Goal: Task Accomplishment & Management: Manage account settings

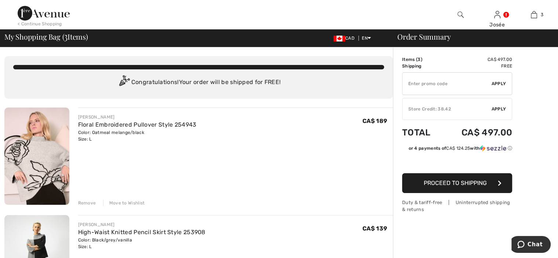
click at [499, 109] on span "Apply" at bounding box center [498, 109] width 15 height 7
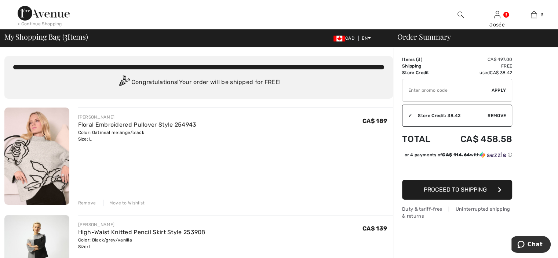
click at [89, 200] on div "Remove" at bounding box center [87, 202] width 18 height 7
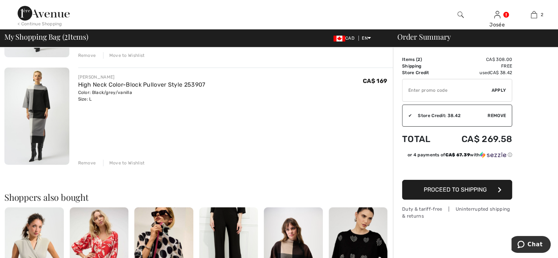
scroll to position [28, 0]
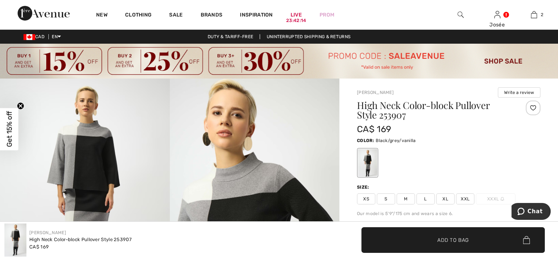
click at [158, 67] on img at bounding box center [279, 61] width 558 height 35
click at [442, 54] on img at bounding box center [279, 61] width 558 height 35
click at [449, 57] on img at bounding box center [279, 61] width 558 height 35
click at [426, 55] on img at bounding box center [279, 61] width 558 height 35
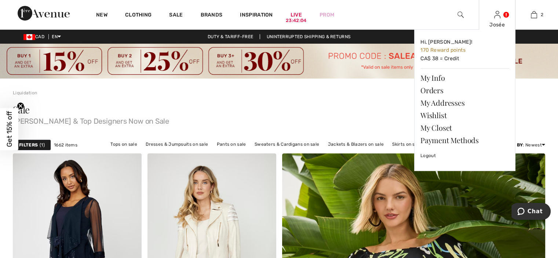
click at [499, 18] on img at bounding box center [497, 14] width 6 height 9
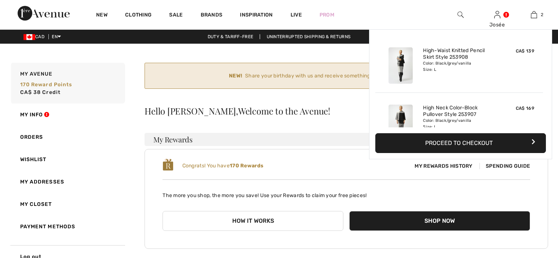
click at [534, 17] on img at bounding box center [534, 14] width 6 height 9
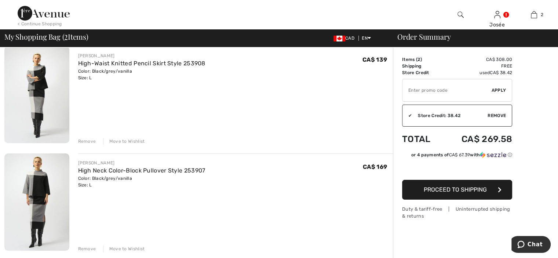
scroll to position [82, 0]
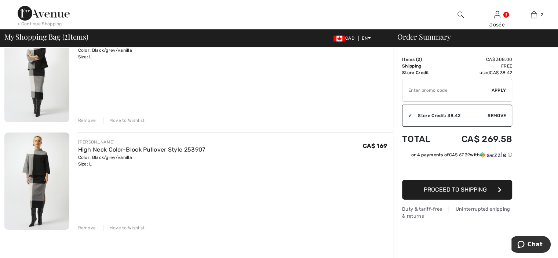
click at [426, 92] on input "TEXT" at bounding box center [446, 90] width 89 height 22
type input "SALEAVENUE"
click at [497, 87] on span "Apply" at bounding box center [498, 90] width 15 height 7
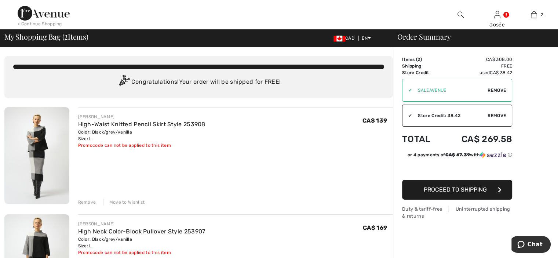
scroll to position [0, 0]
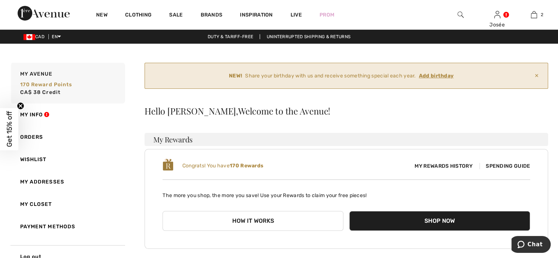
click at [428, 77] on ins "Add birthday" at bounding box center [436, 76] width 35 height 6
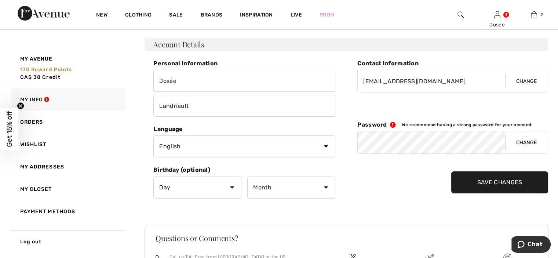
scroll to position [92, 0]
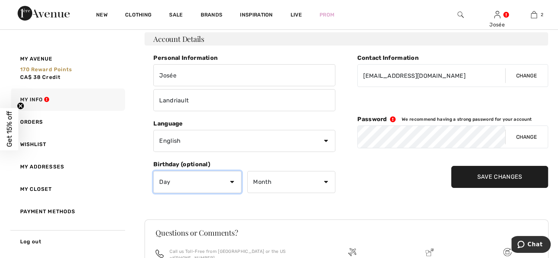
click at [183, 175] on select "Day 1 2 3 4 5 6 7 8 9 10 11 12 13 14 15 16 17 18 19 20 21 22 23 24 25 26 27 28 …" at bounding box center [197, 182] width 88 height 22
select select "8"
click at [153, 171] on select "Day 1 2 3 4 5 6 7 8 9 10 11 12 13 14 15 16 17 18 19 20 21 22 23 24 25 26 27 28 …" at bounding box center [197, 182] width 88 height 22
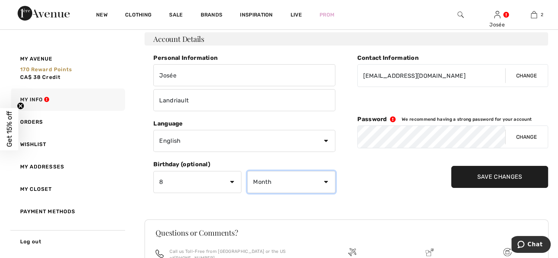
click at [278, 180] on select "Month January February March April May June July August September October Novem…" at bounding box center [291, 182] width 88 height 22
select select "10"
click at [247, 171] on select "Month January February March April May June July August September October Novem…" at bounding box center [291, 182] width 88 height 22
click at [502, 180] on input "Save Changes" at bounding box center [499, 177] width 97 height 22
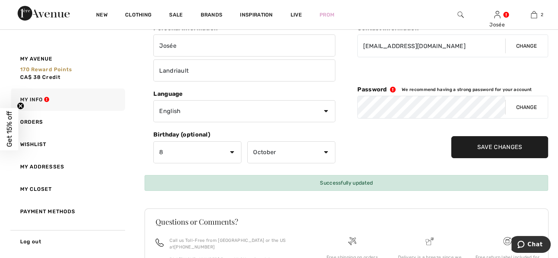
scroll to position [143, 0]
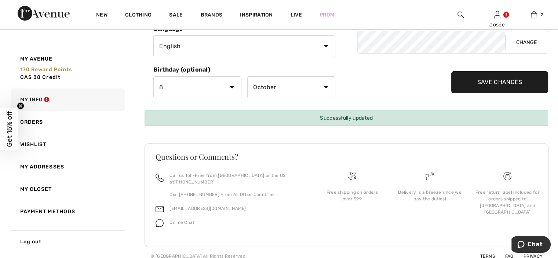
click at [506, 81] on input "Save Changes" at bounding box center [499, 82] width 97 height 22
